Goal: Transaction & Acquisition: Purchase product/service

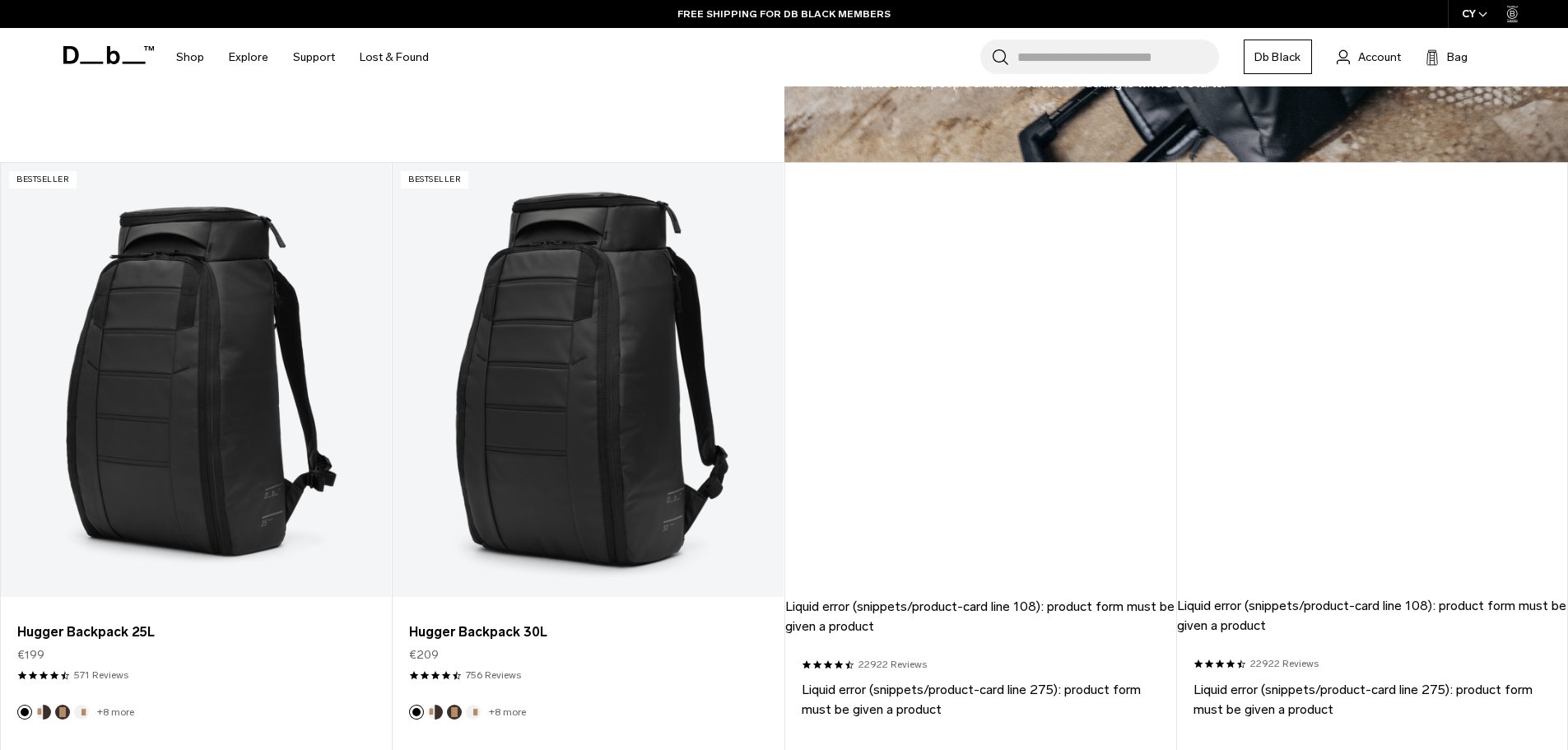
scroll to position [1400, 0]
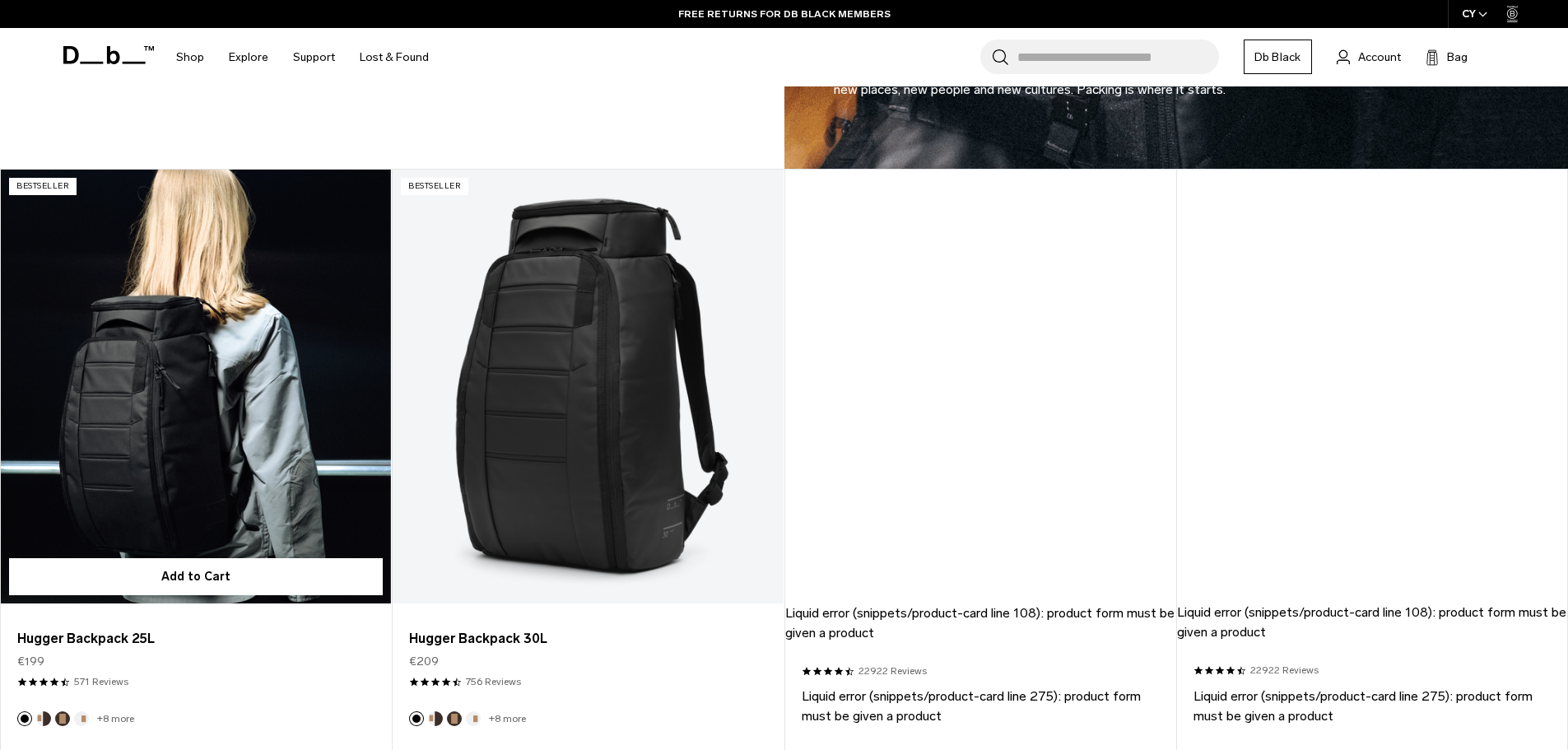
click at [204, 353] on link "Hugger Backpack 25L" at bounding box center [196, 387] width 390 height 434
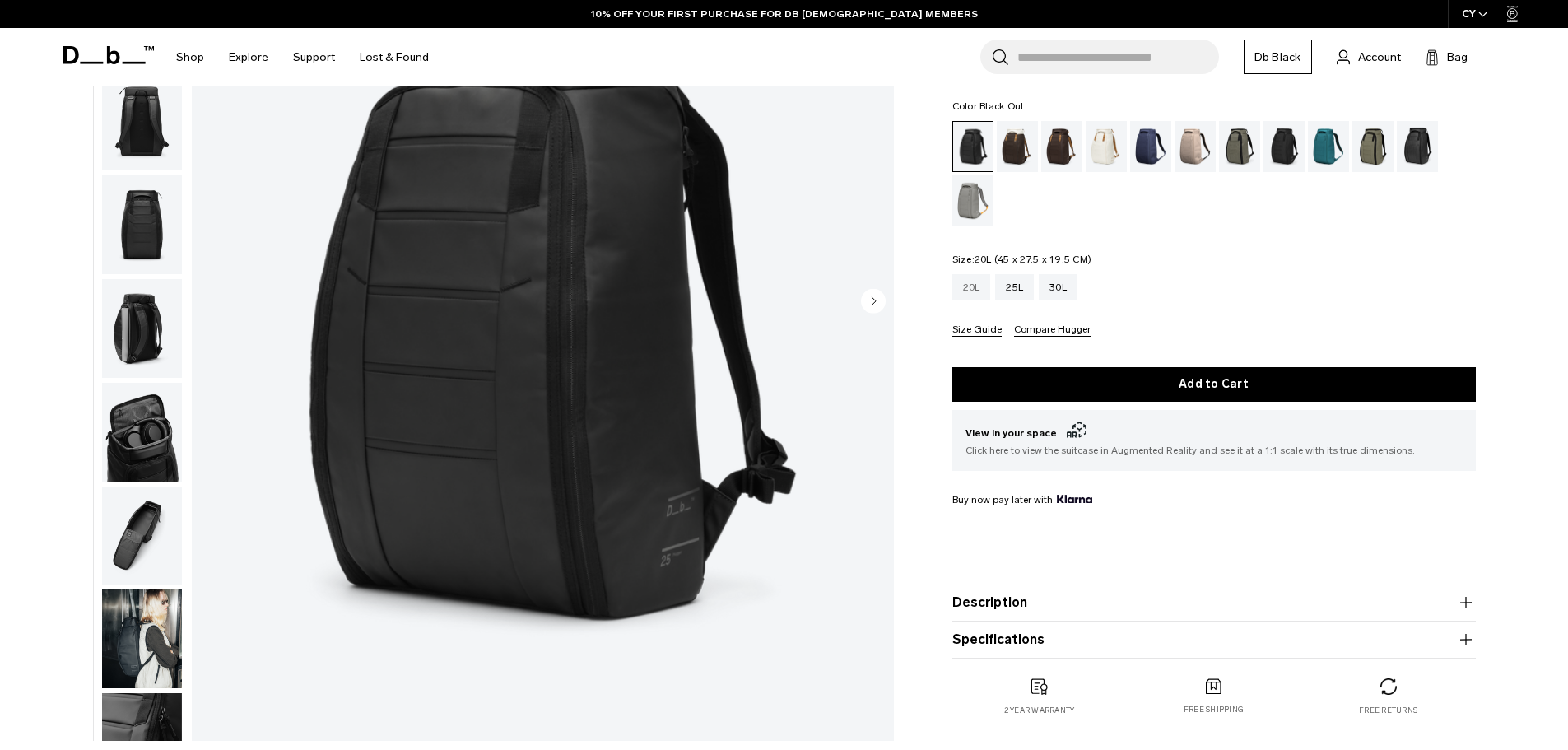
click at [971, 281] on div "20L" at bounding box center [971, 287] width 39 height 26
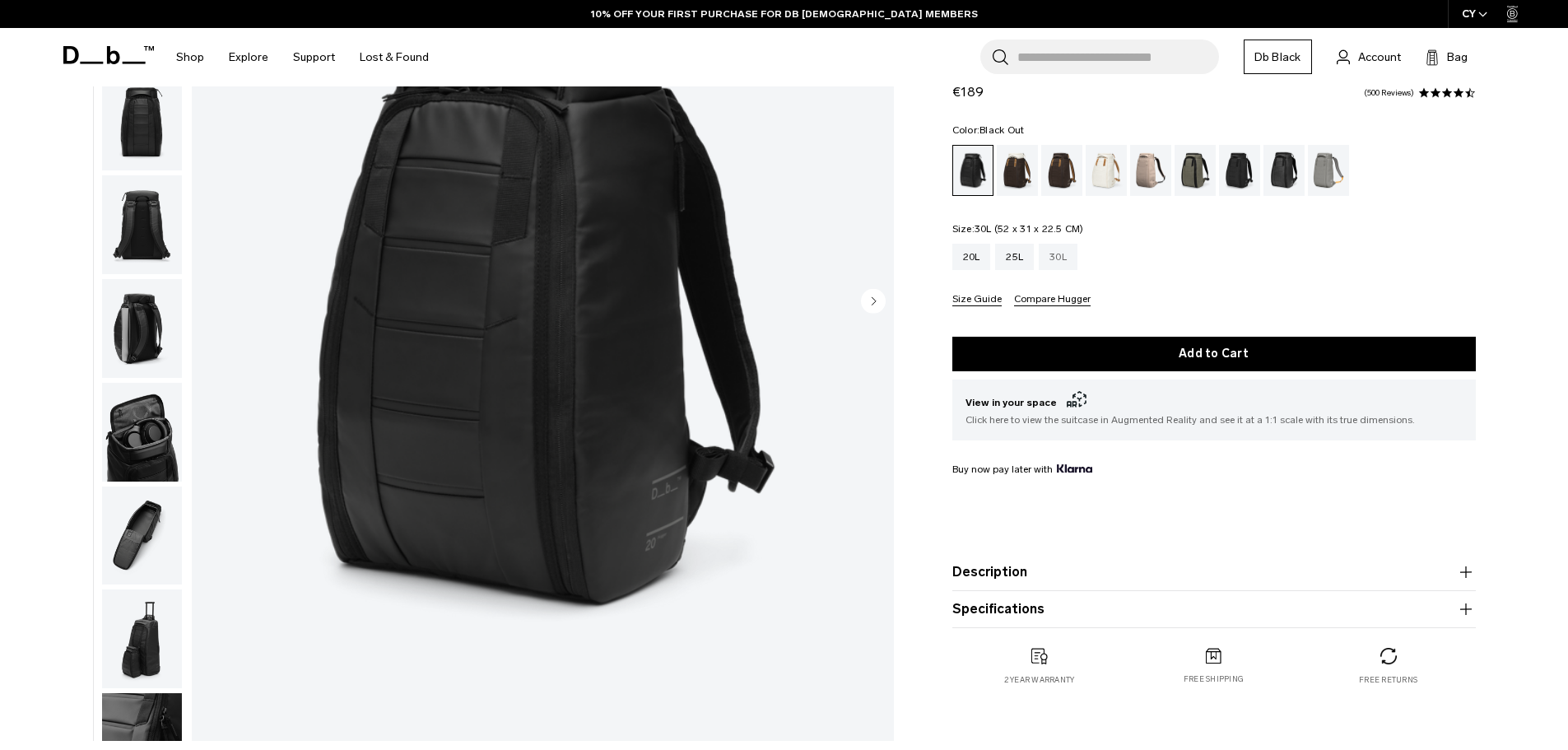
click at [1066, 255] on div "30L" at bounding box center [1058, 257] width 39 height 26
